Goal: Transaction & Acquisition: Purchase product/service

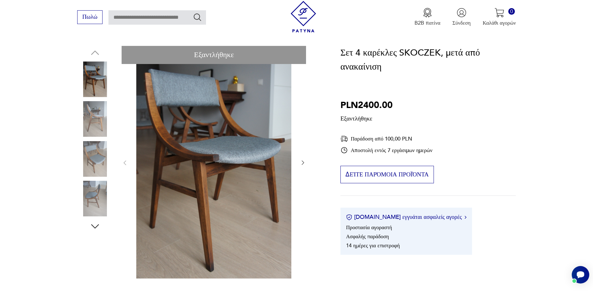
scroll to position [63, 0]
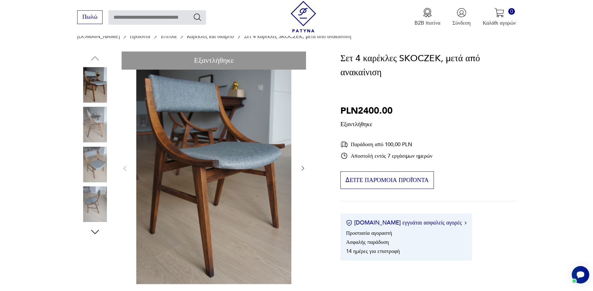
drag, startPoint x: 96, startPoint y: 159, endPoint x: 95, endPoint y: 139, distance: 20.4
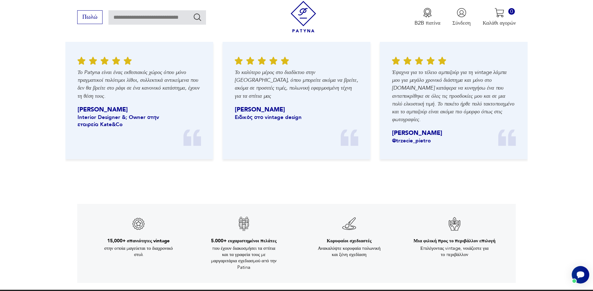
scroll to position [848, 0]
